Goal: Book appointment/travel/reservation

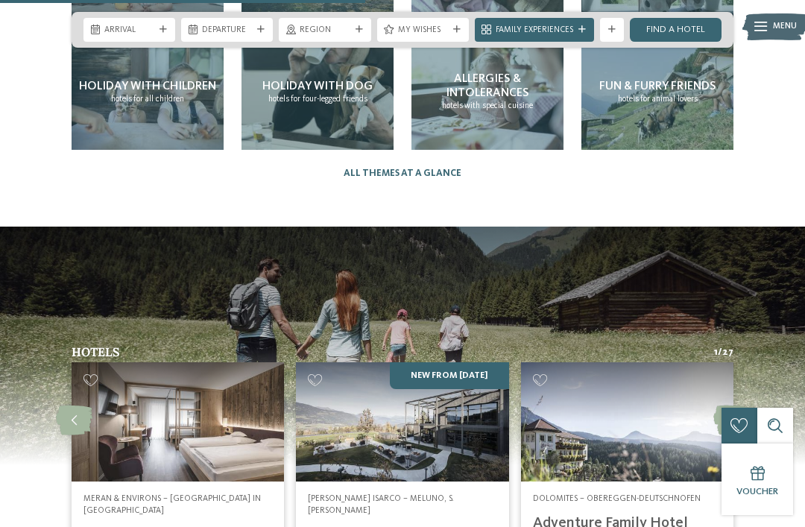
scroll to position [2378, 0]
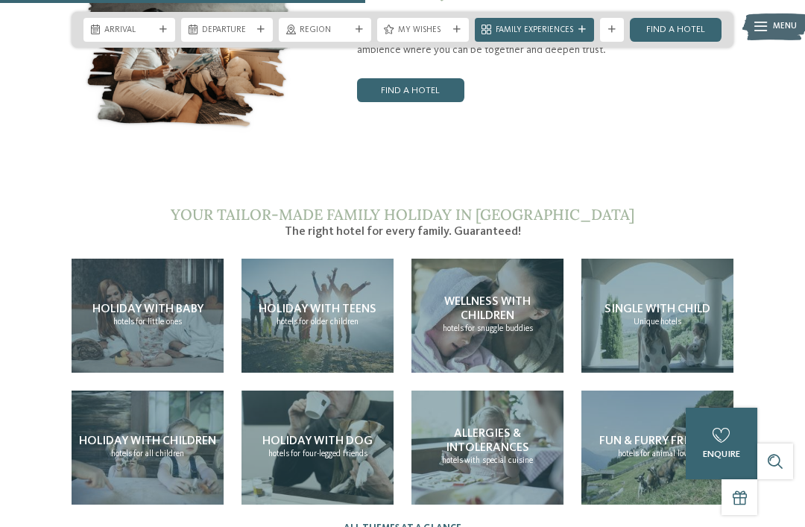
click at [165, 457] on span "for all children" at bounding box center [158, 453] width 51 height 9
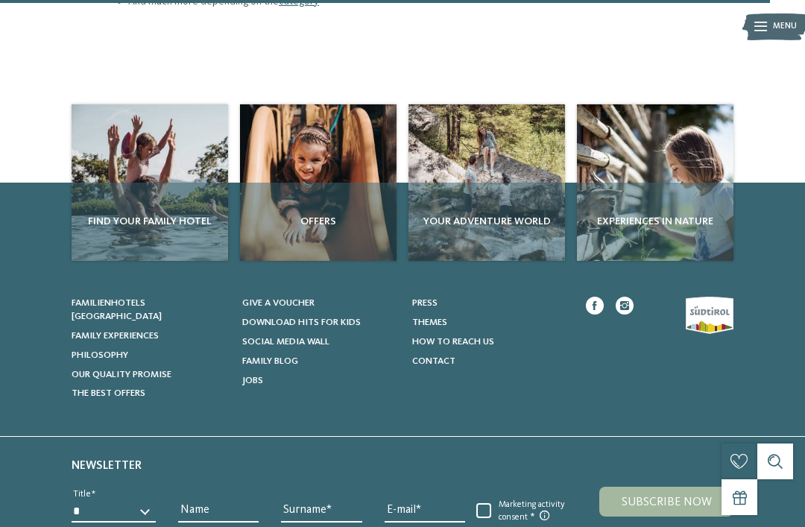
scroll to position [1985, 0]
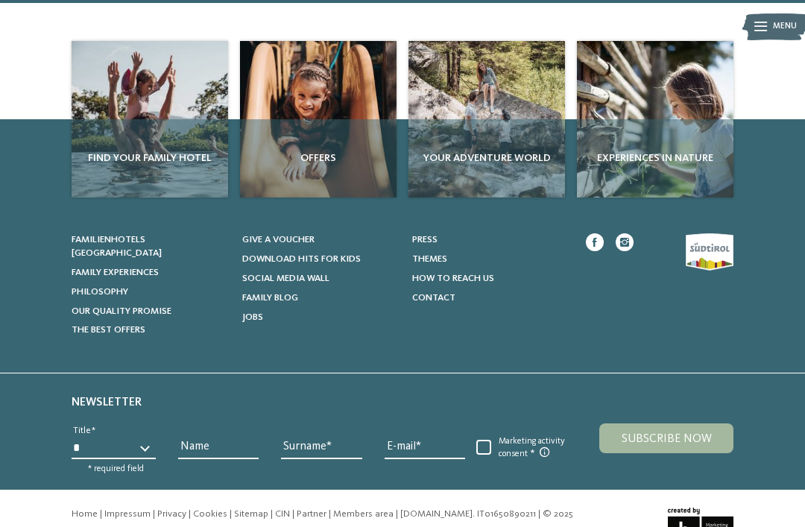
click at [182, 119] on div "Find your family hotel" at bounding box center [150, 158] width 157 height 78
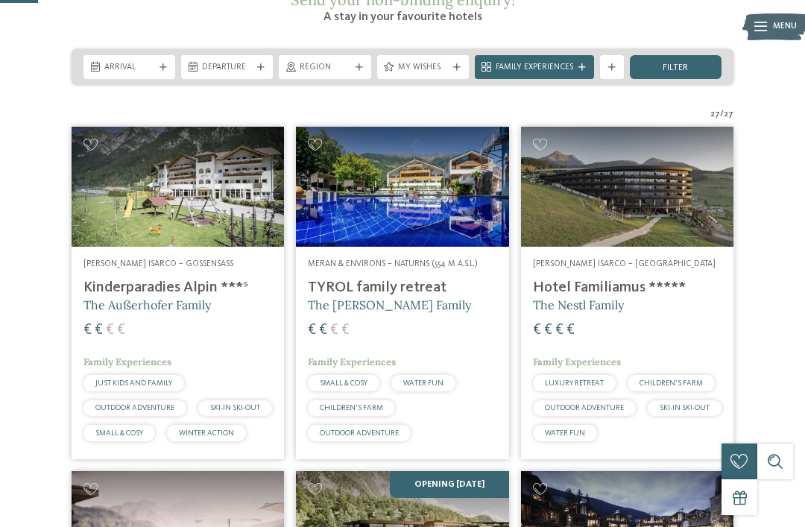
scroll to position [278, 0]
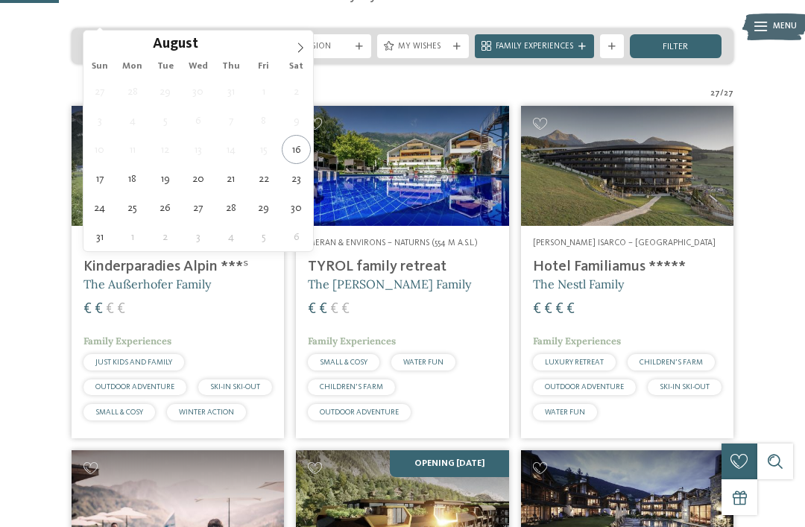
click at [299, 48] on icon at bounding box center [300, 47] width 10 height 10
click at [297, 55] on span at bounding box center [300, 43] width 25 height 25
click at [299, 55] on span at bounding box center [300, 43] width 25 height 25
click at [300, 49] on icon at bounding box center [300, 47] width 10 height 10
type div "26.12.2025"
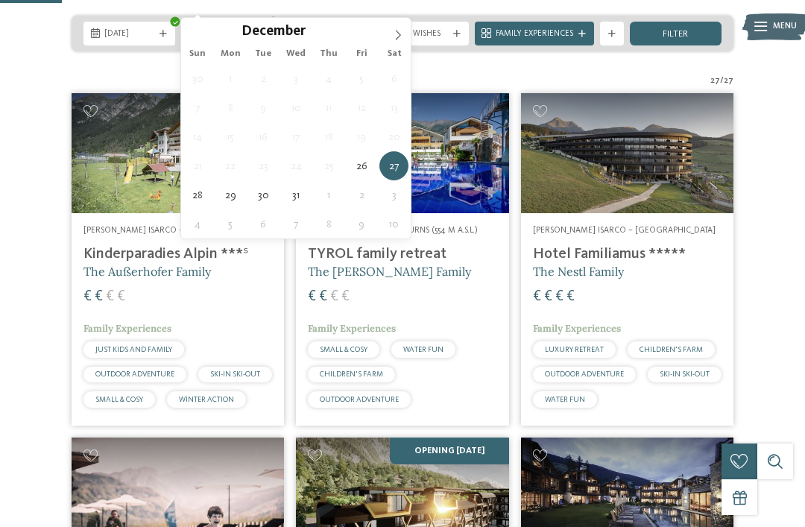
scroll to position [291, 0]
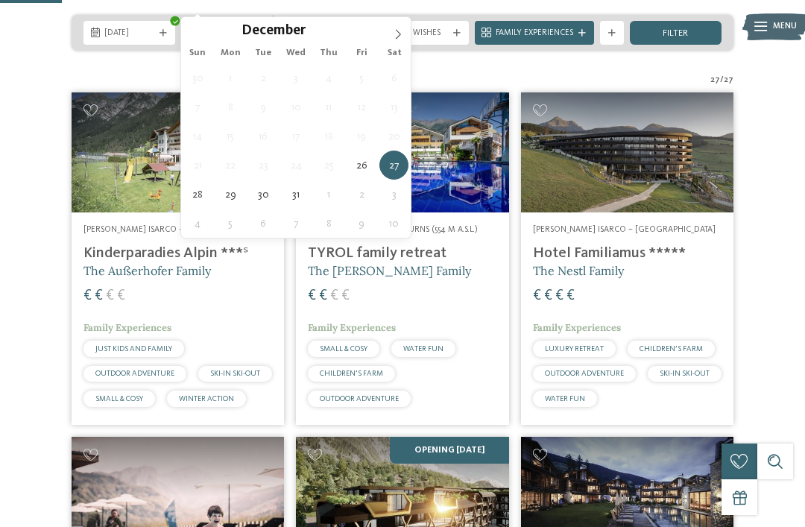
click at [392, 34] on span at bounding box center [397, 29] width 25 height 25
type input "****"
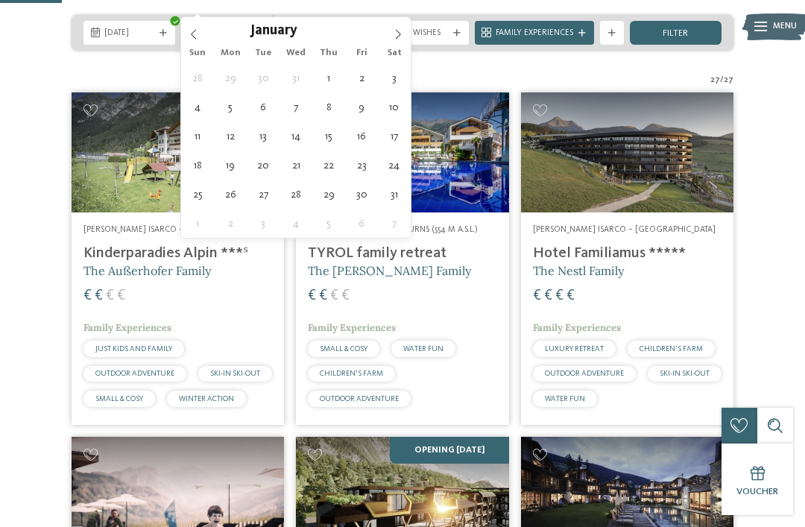
type div "02.01.2026"
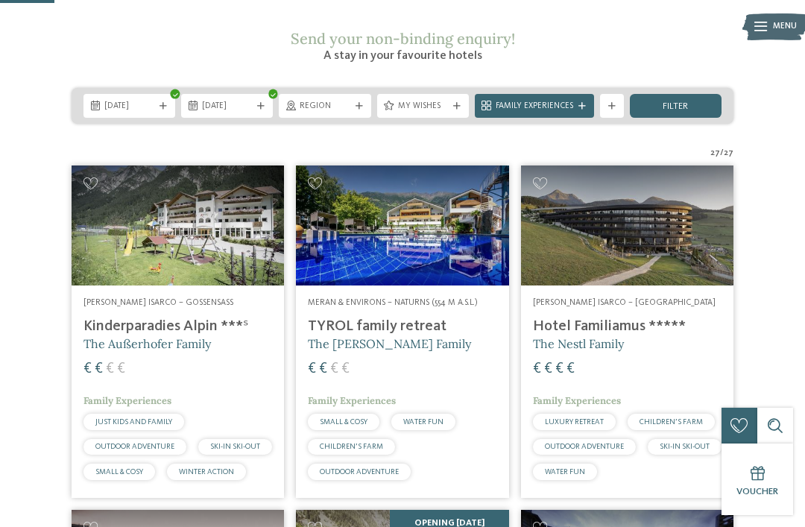
scroll to position [215, 0]
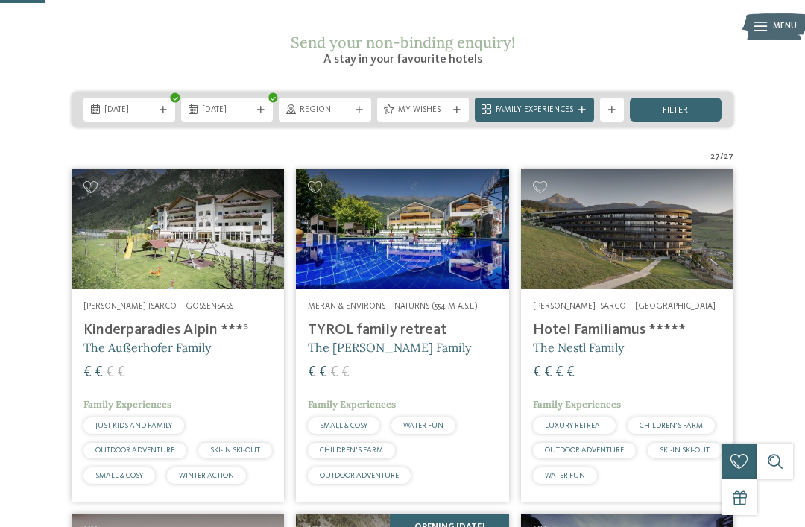
click at [331, 104] on span "Region" at bounding box center [325, 110] width 50 height 12
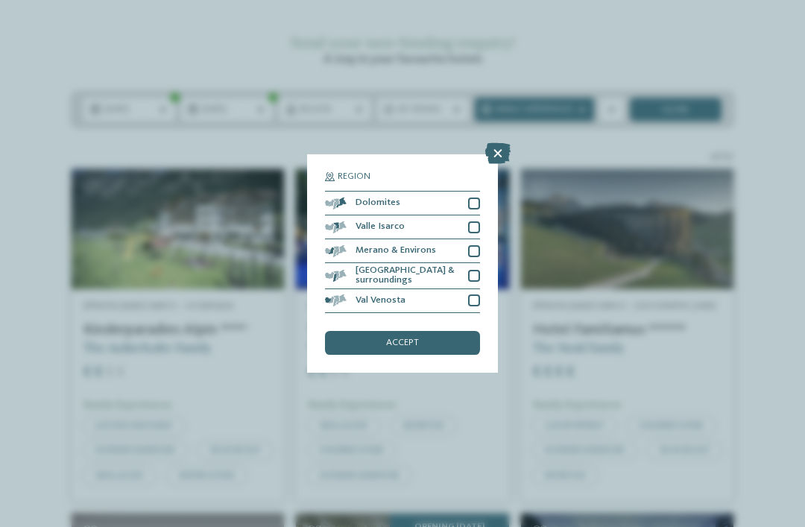
click at [471, 245] on div at bounding box center [474, 251] width 12 height 12
click at [474, 294] on div at bounding box center [474, 300] width 12 height 12
click at [479, 270] on div at bounding box center [474, 276] width 12 height 12
click at [413, 338] on span "accept" at bounding box center [402, 343] width 33 height 10
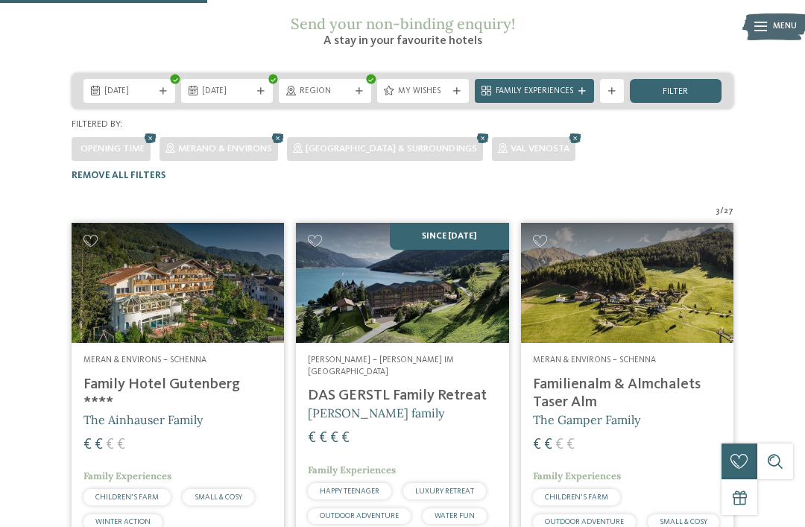
scroll to position [230, 0]
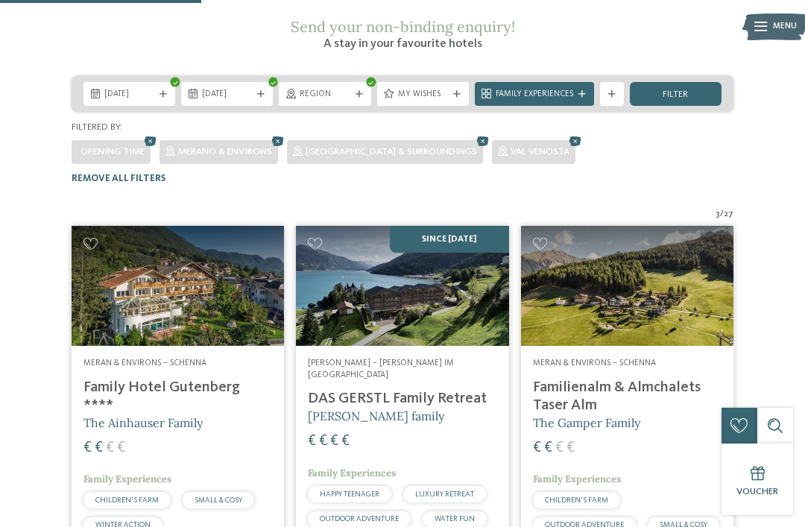
click at [436, 88] on div "My wishes" at bounding box center [423, 94] width 56 height 13
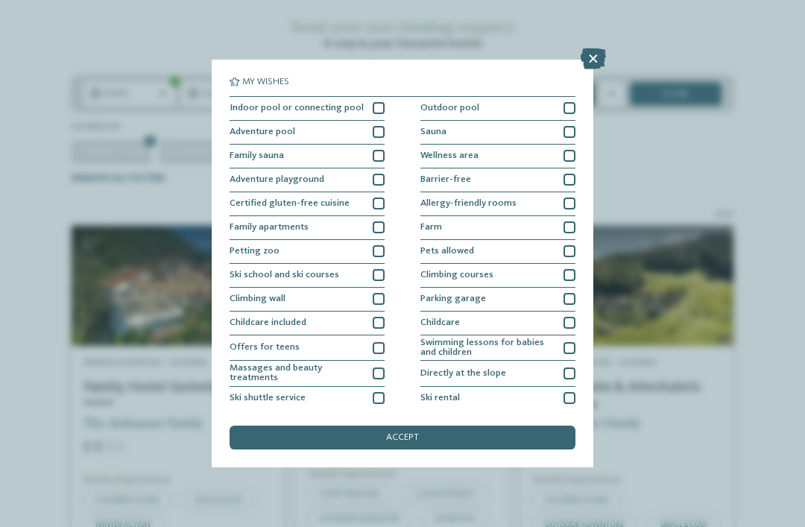
click at [371, 109] on div "Indoor pool or connecting pool" at bounding box center [307, 109] width 155 height 24
click at [379, 134] on div at bounding box center [379, 132] width 12 height 12
click at [382, 156] on div at bounding box center [379, 156] width 12 height 12
click at [382, 183] on div at bounding box center [379, 180] width 12 height 12
click at [384, 221] on div at bounding box center [379, 227] width 12 height 12
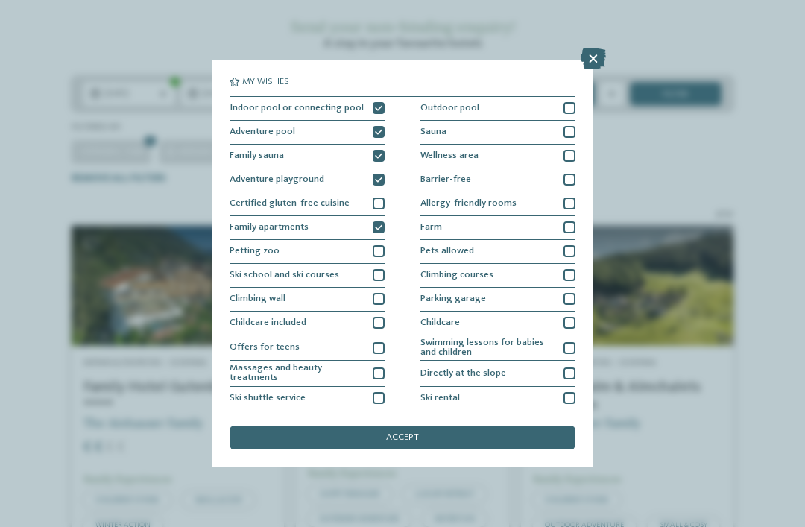
click at [402, 433] on span "accept" at bounding box center [402, 438] width 33 height 10
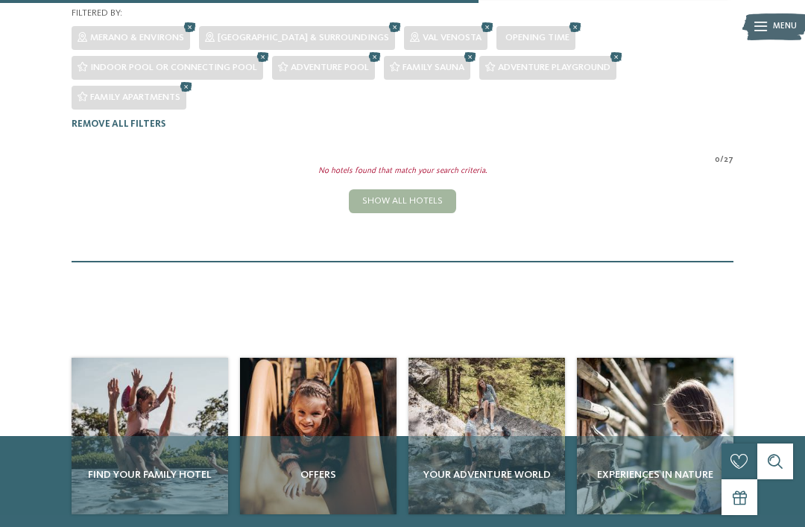
scroll to position [216, 0]
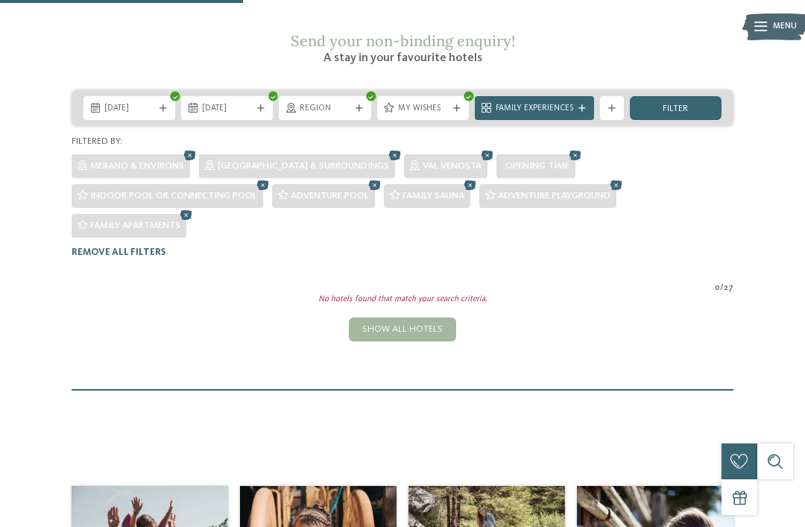
click at [434, 103] on span "My wishes" at bounding box center [423, 109] width 50 height 12
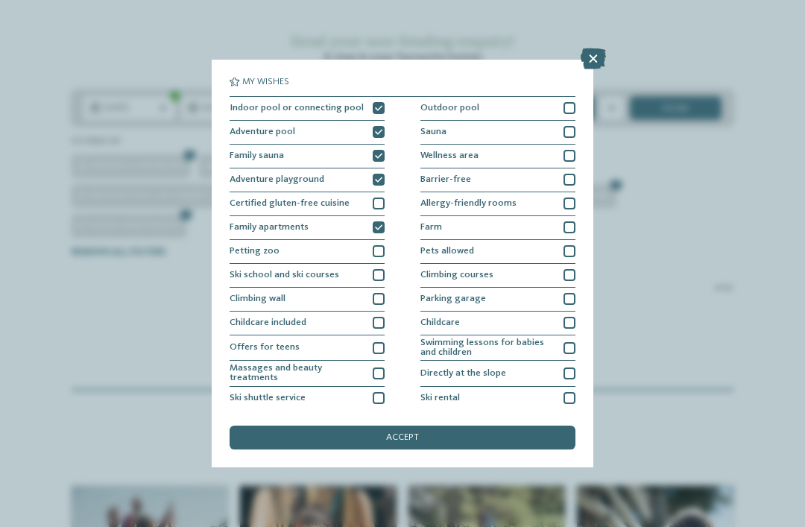
click at [379, 107] on icon at bounding box center [378, 108] width 7 height 7
click at [379, 135] on div at bounding box center [379, 132] width 12 height 12
click at [379, 160] on div at bounding box center [379, 156] width 12 height 12
click at [382, 183] on div at bounding box center [379, 180] width 12 height 12
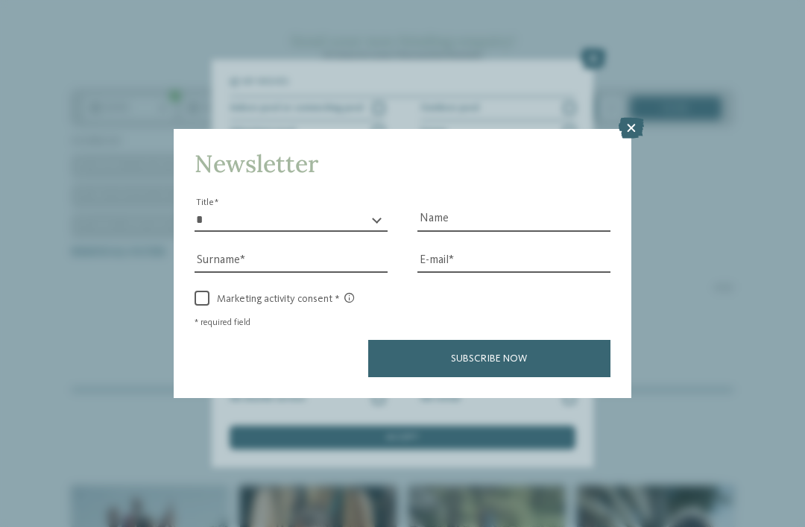
click at [382, 227] on div "* ** ** ****** ** Title Name Surname E-mail link link" at bounding box center [403, 283] width 416 height 187
click at [632, 118] on icon at bounding box center [631, 128] width 25 height 21
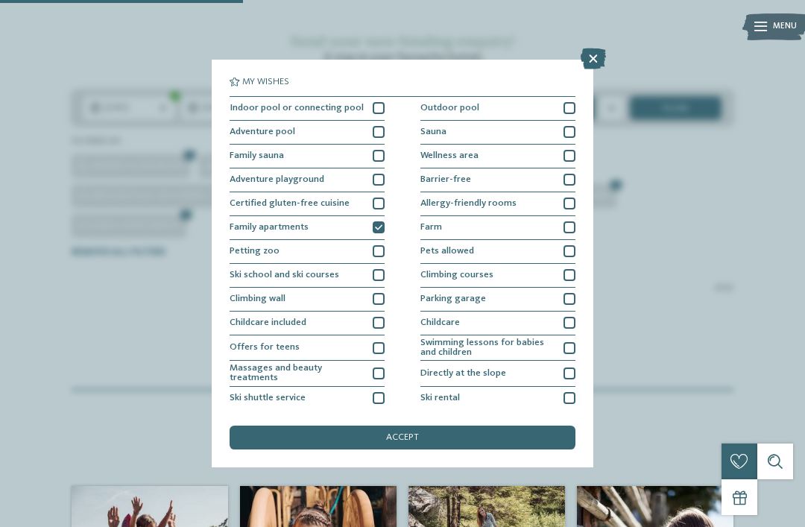
click at [382, 228] on icon at bounding box center [378, 227] width 7 height 7
click at [385, 426] on div "accept" at bounding box center [403, 438] width 346 height 24
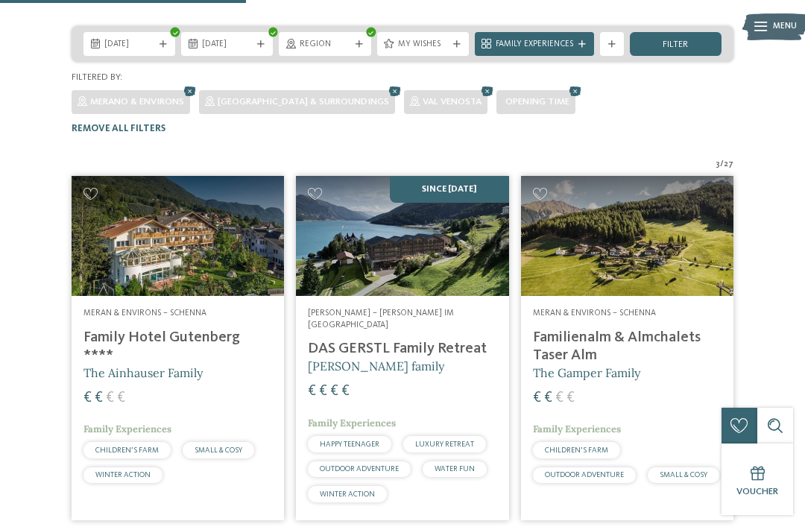
scroll to position [282, 0]
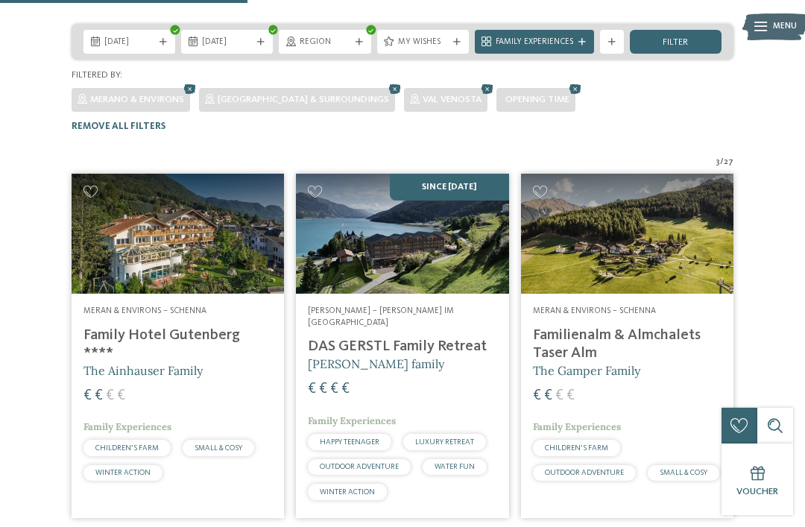
click at [226, 362] on h5 "The Ainhauser Family" at bounding box center [177, 370] width 189 height 16
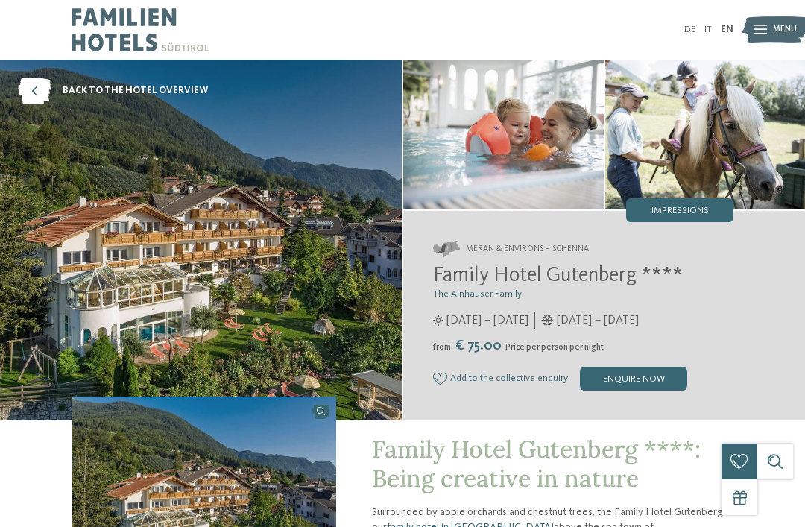
click at [319, 300] on img at bounding box center [201, 240] width 402 height 361
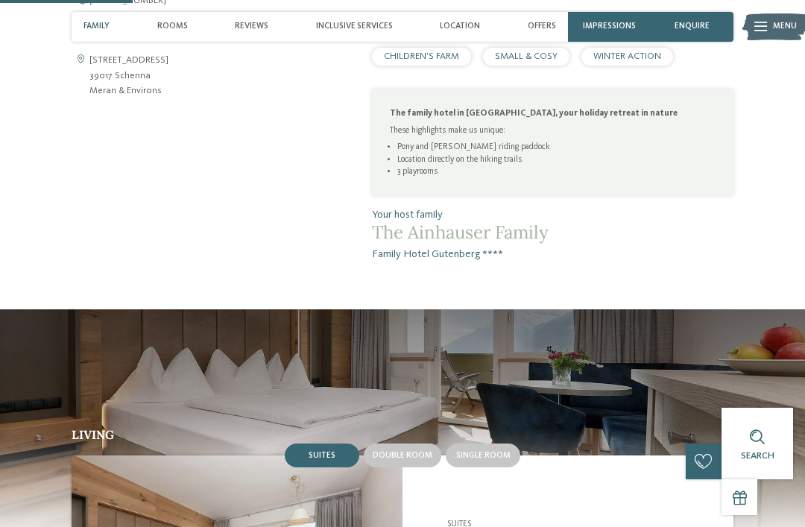
scroll to position [609, 0]
